Goal: Task Accomplishment & Management: Use online tool/utility

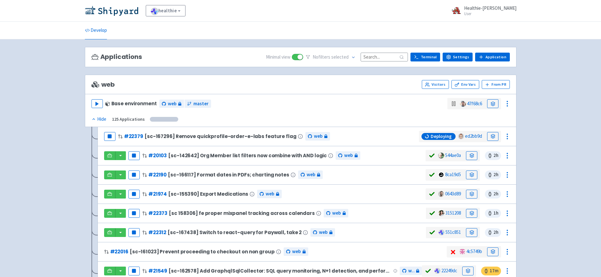
click at [374, 55] on input at bounding box center [383, 57] width 47 height 9
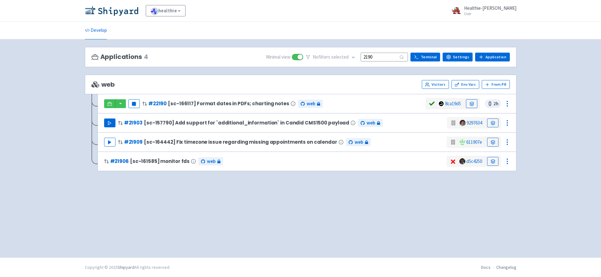
type input "2190"
click at [112, 123] on button "Play" at bounding box center [109, 123] width 11 height 9
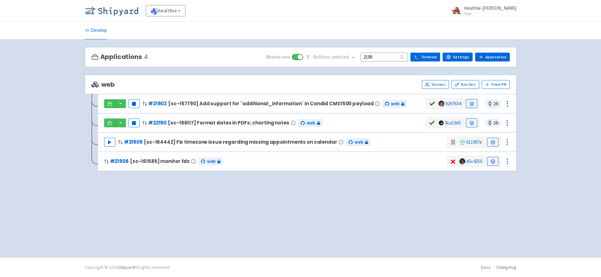
click at [115, 11] on img at bounding box center [111, 11] width 53 height 10
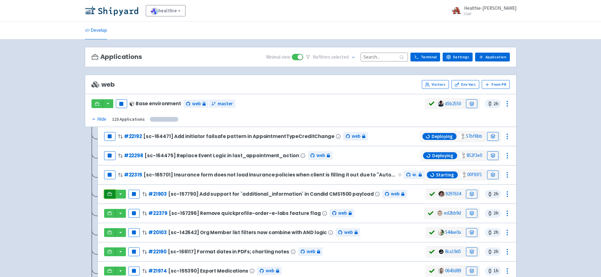
click at [109, 191] on link at bounding box center [109, 194] width 11 height 9
